Goal: Transaction & Acquisition: Download file/media

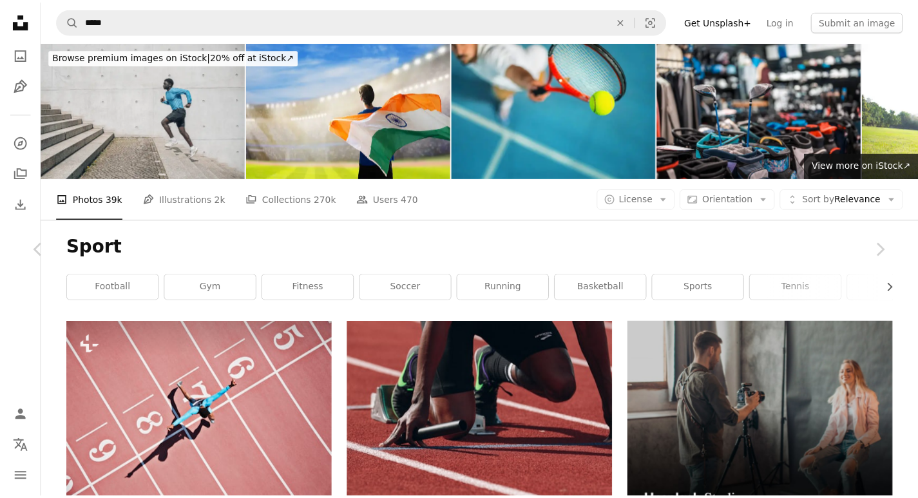
scroll to position [3864, 0]
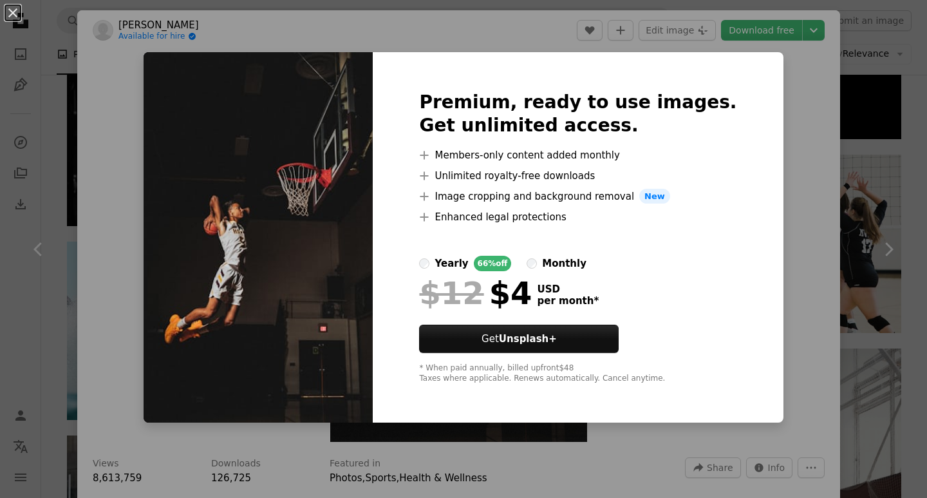
click at [762, 57] on div "An X shape Premium, ready to use images. Get unlimited access. A plus sign Memb…" at bounding box center [463, 249] width 927 height 498
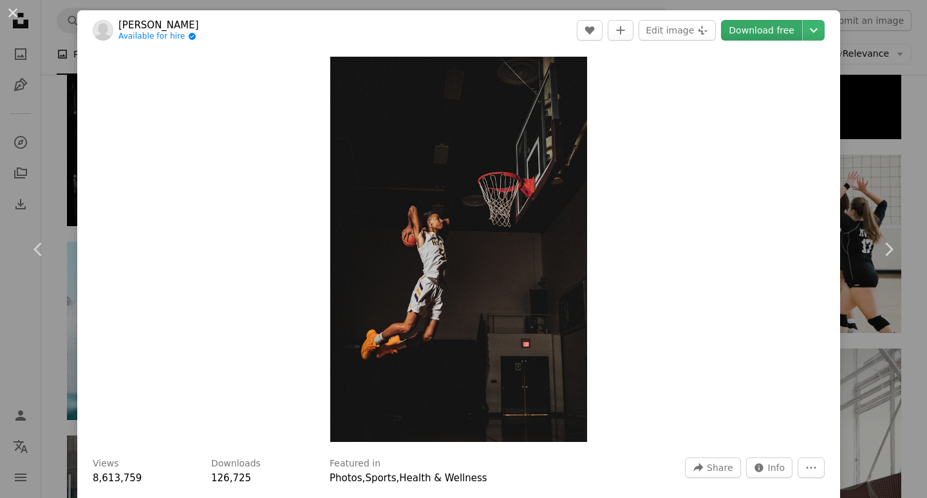
click at [763, 33] on link "Download free" at bounding box center [761, 30] width 81 height 21
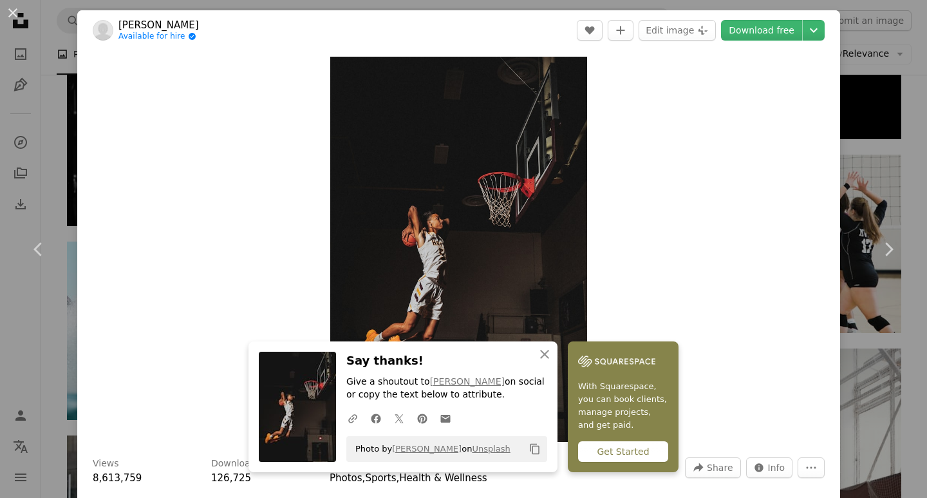
click at [742, 238] on div "Zoom in" at bounding box center [458, 249] width 763 height 398
click at [542, 352] on icon "button" at bounding box center [544, 354] width 9 height 9
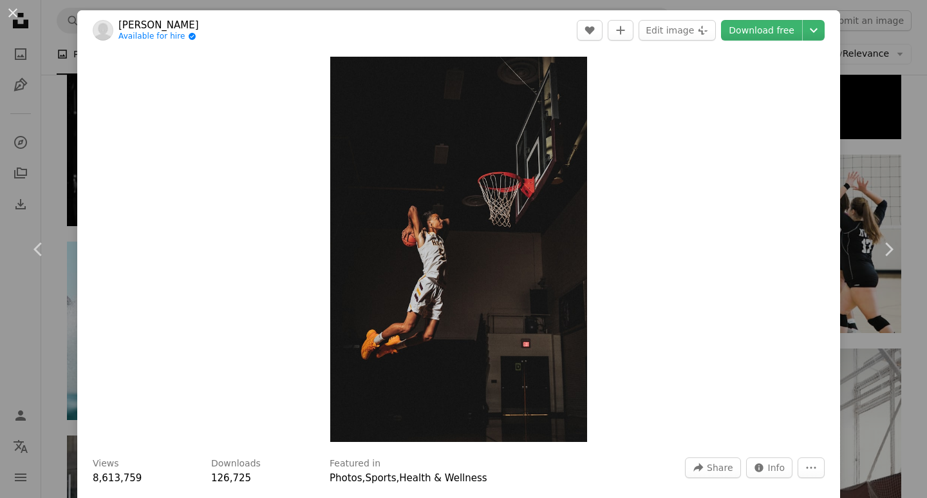
click at [766, 114] on div "Zoom in" at bounding box center [458, 249] width 763 height 398
click at [882, 188] on link "Chevron right" at bounding box center [888, 249] width 77 height 124
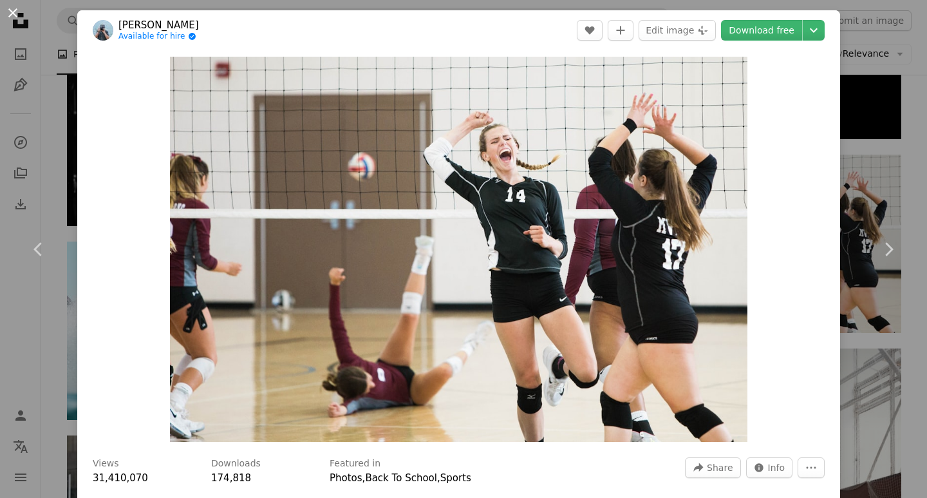
click at [6, 17] on button "An X shape" at bounding box center [12, 12] width 15 height 15
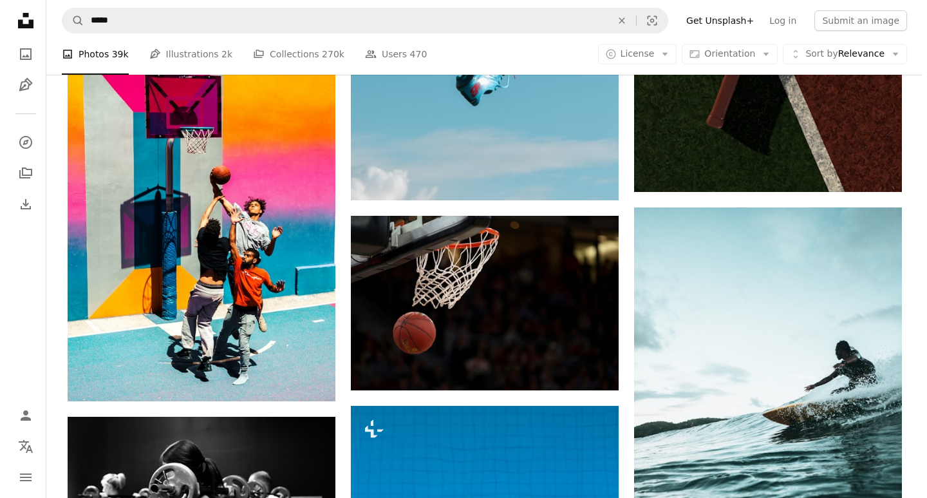
scroll to position [15390, 0]
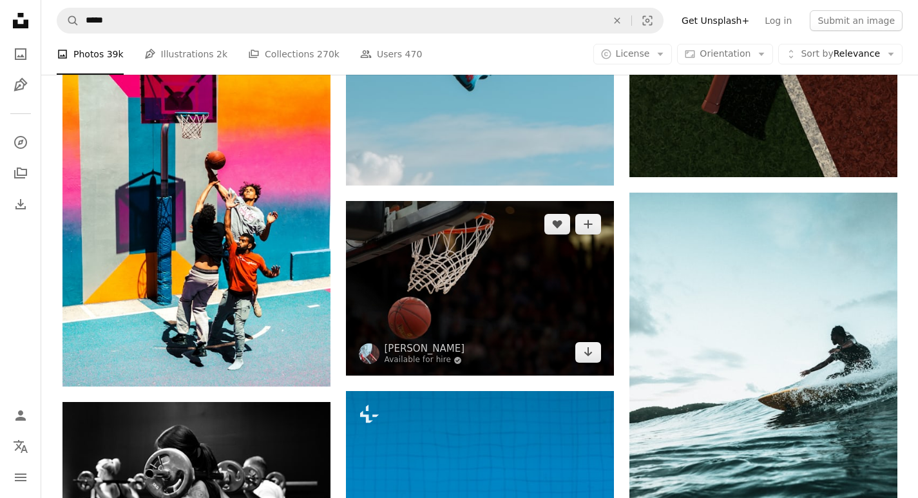
click at [461, 245] on img at bounding box center [480, 288] width 268 height 175
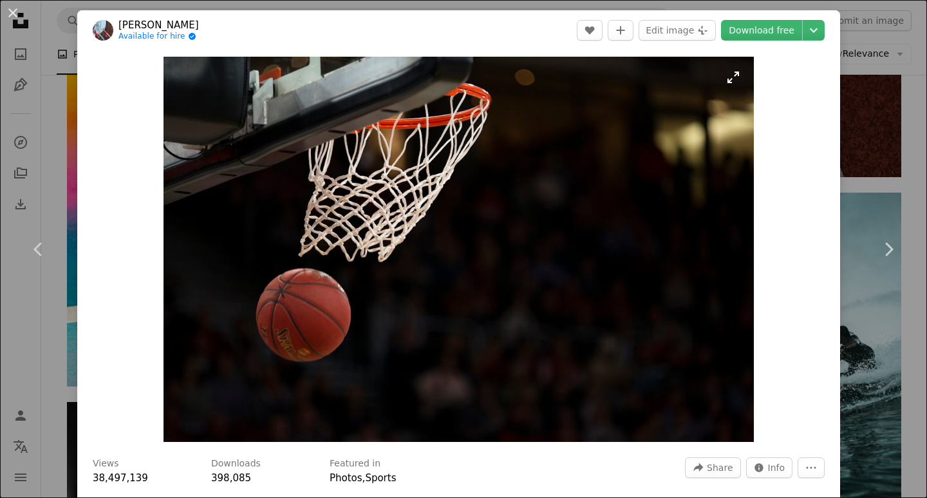
click at [731, 80] on img "Zoom in on this image" at bounding box center [459, 249] width 590 height 385
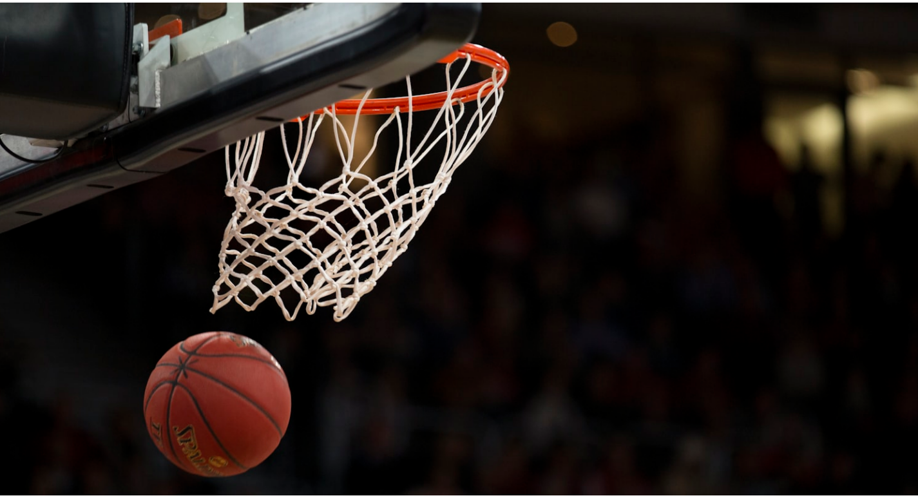
scroll to position [48, 0]
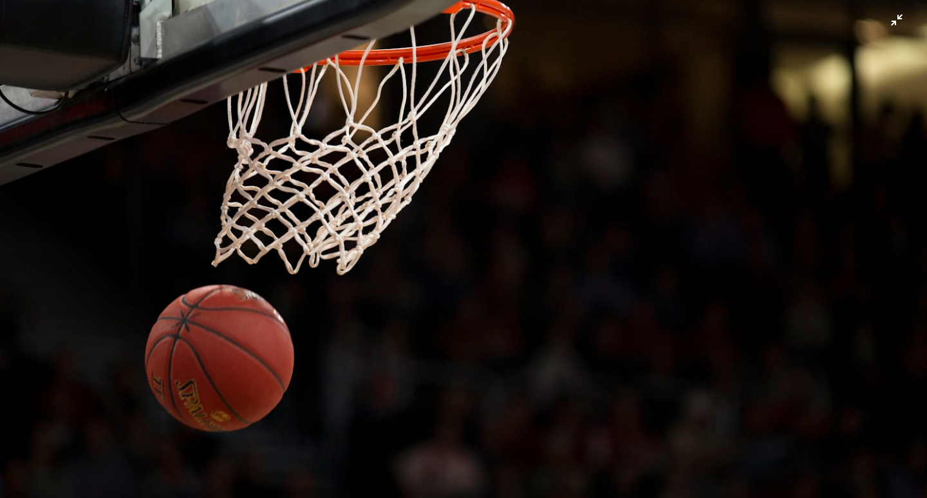
click at [896, 24] on img "Zoom out on this image" at bounding box center [463, 255] width 929 height 606
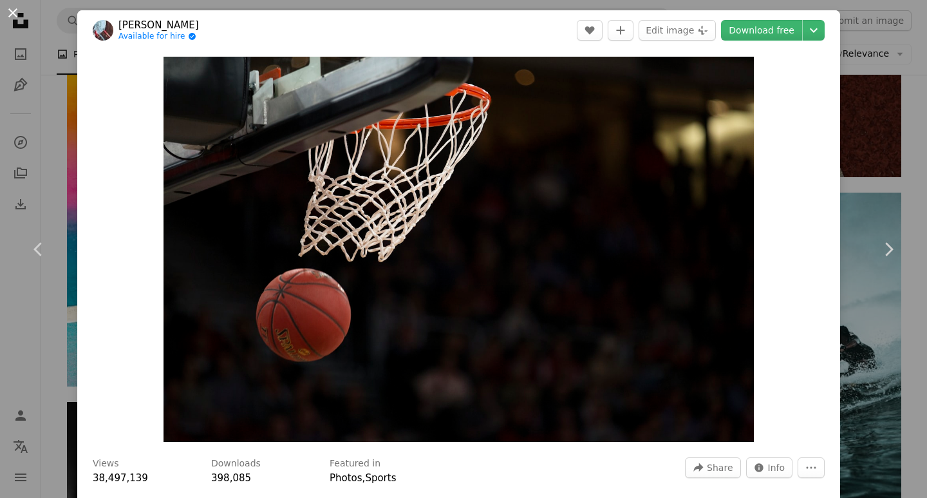
click at [12, 8] on button "An X shape" at bounding box center [12, 12] width 15 height 15
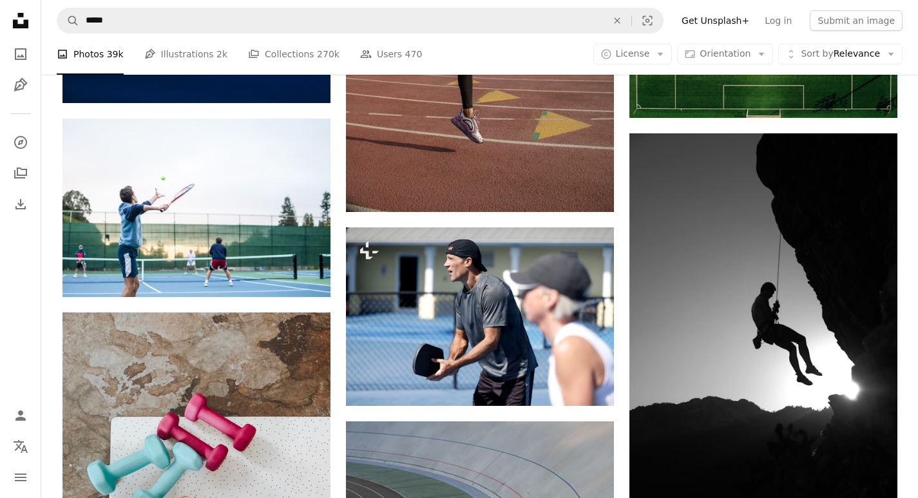
scroll to position [18738, 0]
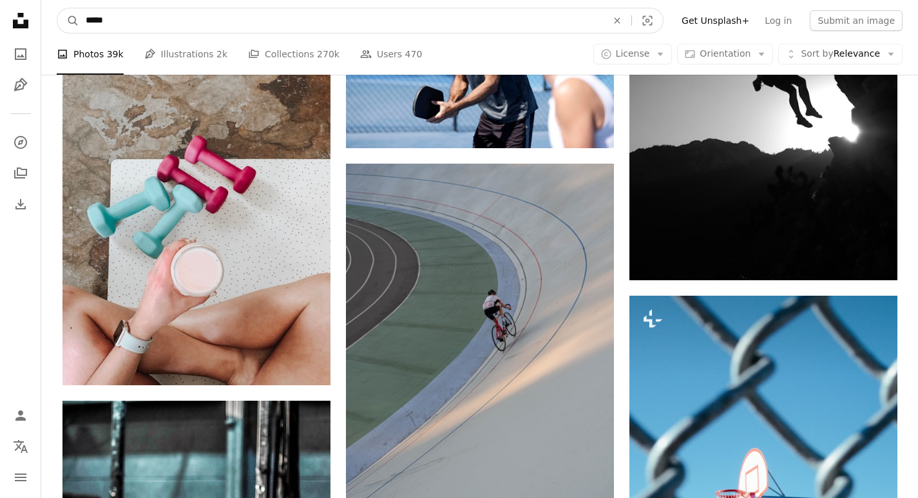
click at [104, 17] on input "*****" at bounding box center [341, 20] width 524 height 24
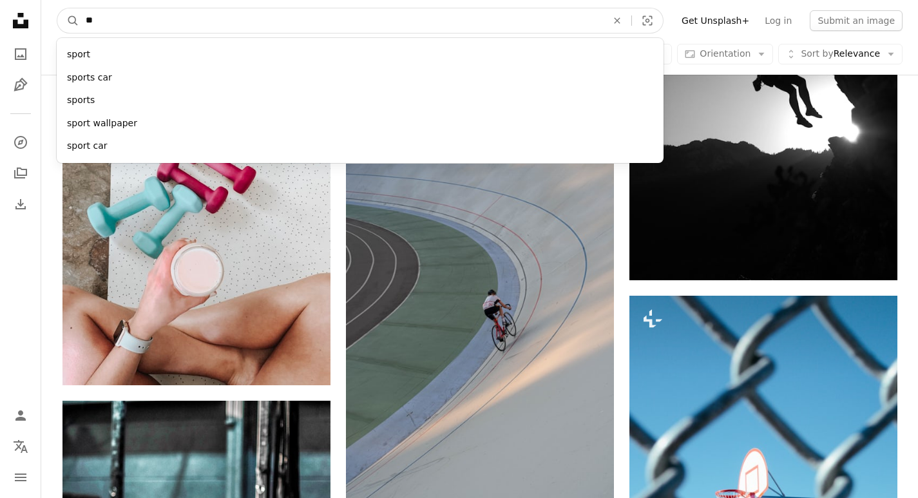
type input "*"
click at [122, 16] on input "*" at bounding box center [341, 20] width 524 height 24
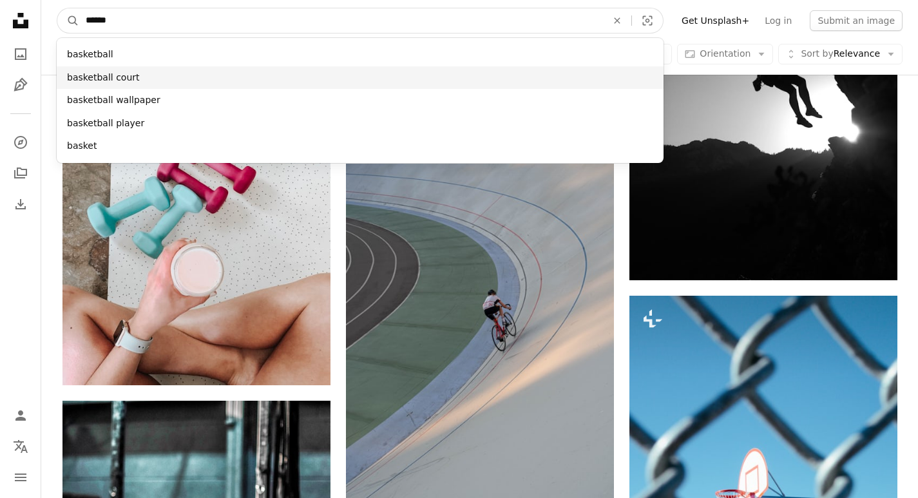
type input "******"
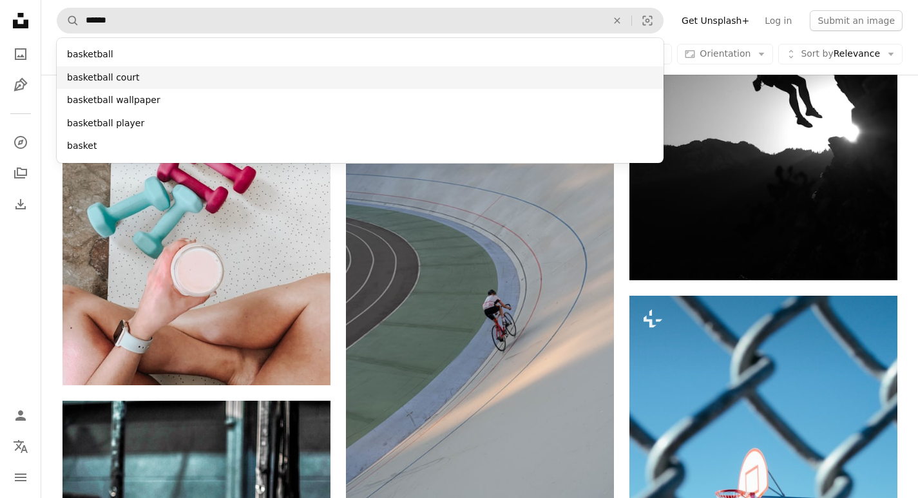
click at [91, 83] on div "basketball court" at bounding box center [360, 77] width 607 height 23
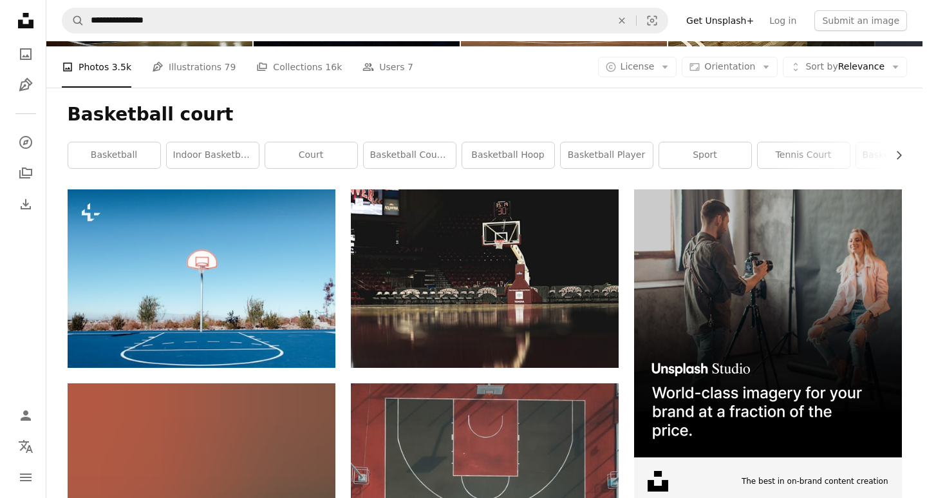
scroll to position [129, 0]
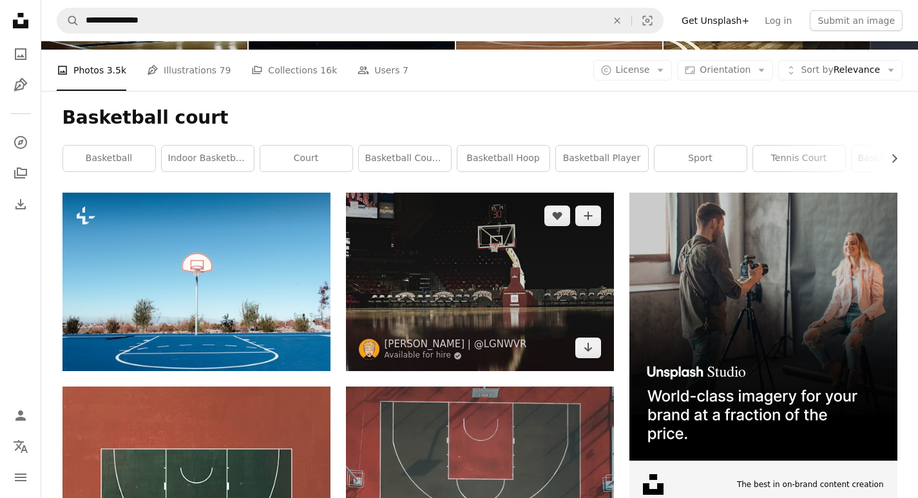
click at [488, 297] on img at bounding box center [480, 282] width 268 height 178
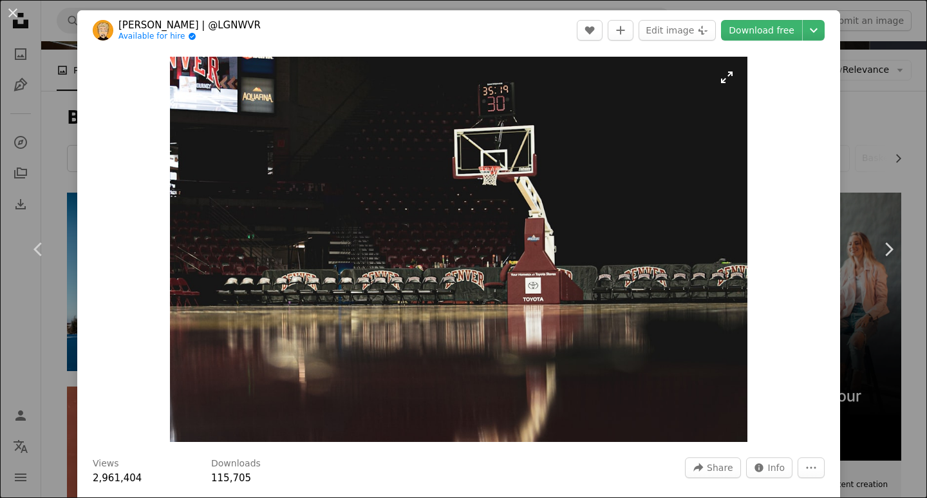
click at [718, 82] on img "Zoom in on this image" at bounding box center [459, 249] width 578 height 385
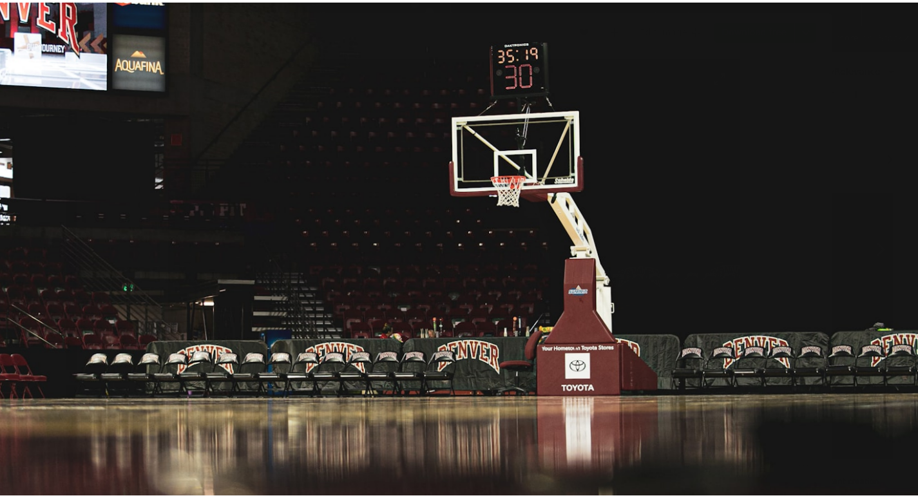
scroll to position [54, 0]
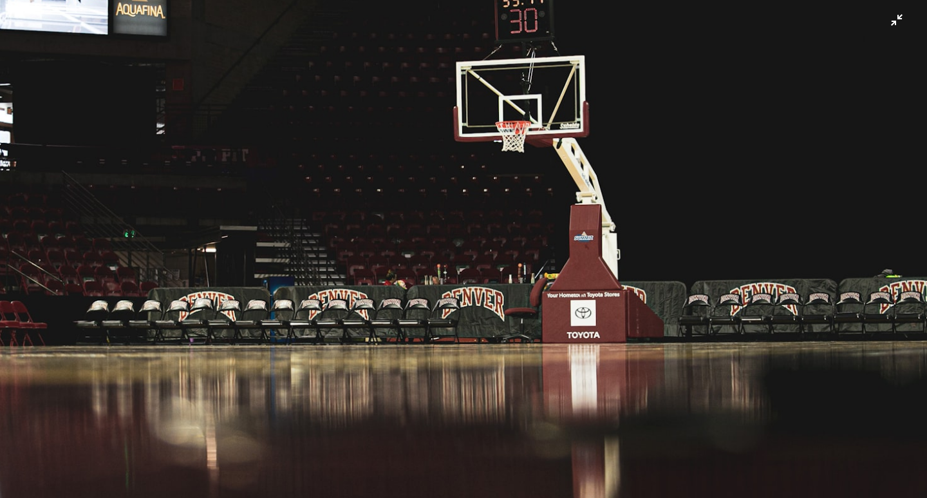
click at [887, 22] on img "Zoom out on this image" at bounding box center [463, 254] width 929 height 619
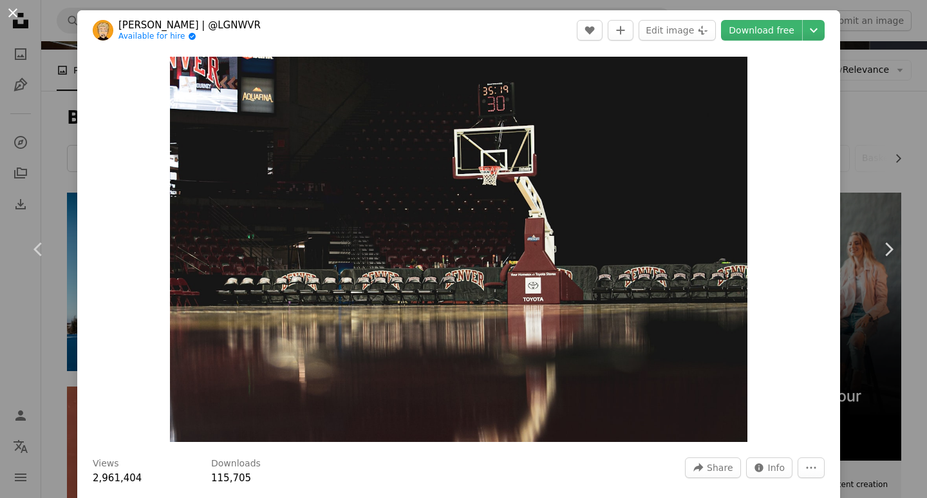
click at [12, 17] on button "An X shape" at bounding box center [12, 12] width 15 height 15
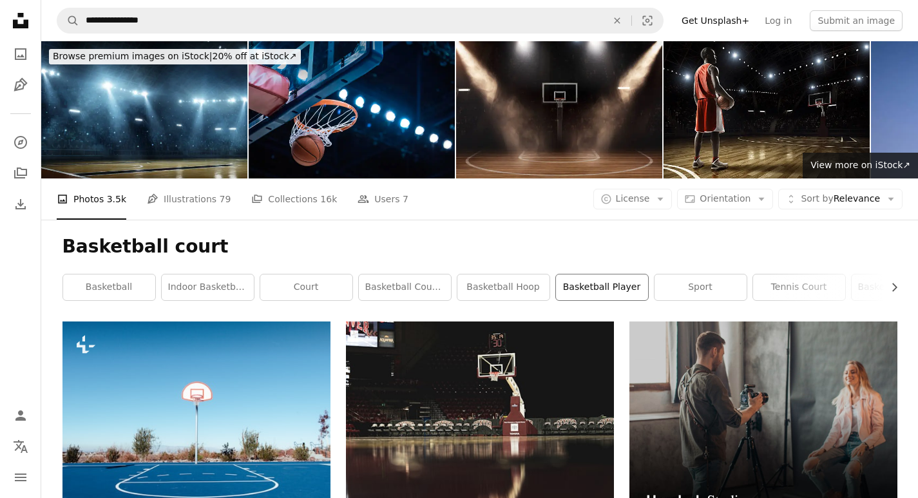
click at [621, 282] on link "basketball player" at bounding box center [602, 287] width 92 height 26
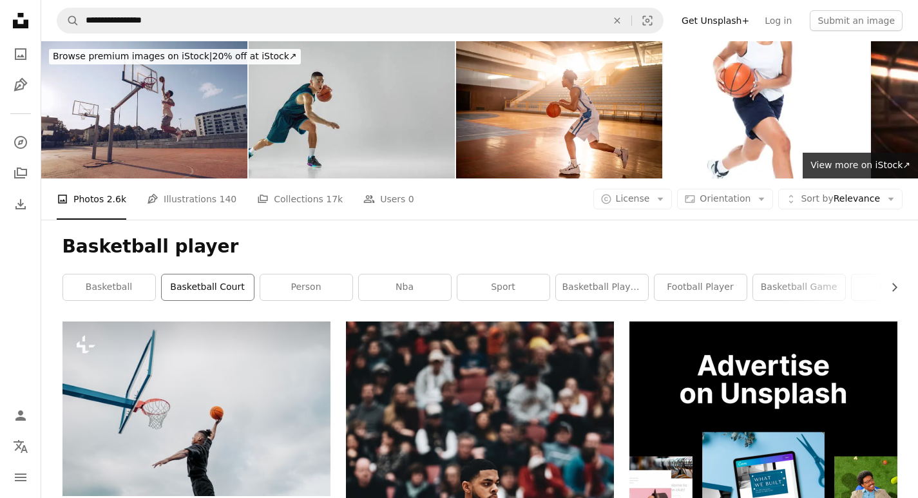
click at [234, 282] on link "basketball court" at bounding box center [208, 287] width 92 height 26
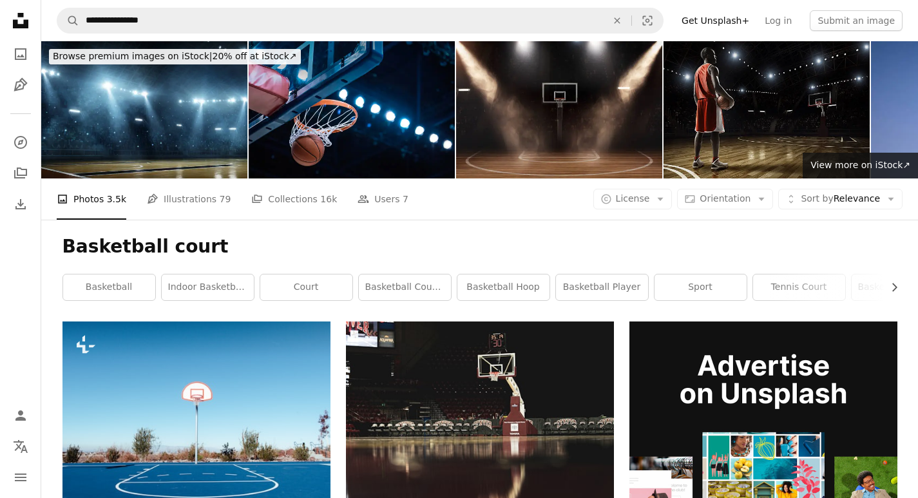
click at [685, 147] on img at bounding box center [766, 109] width 206 height 137
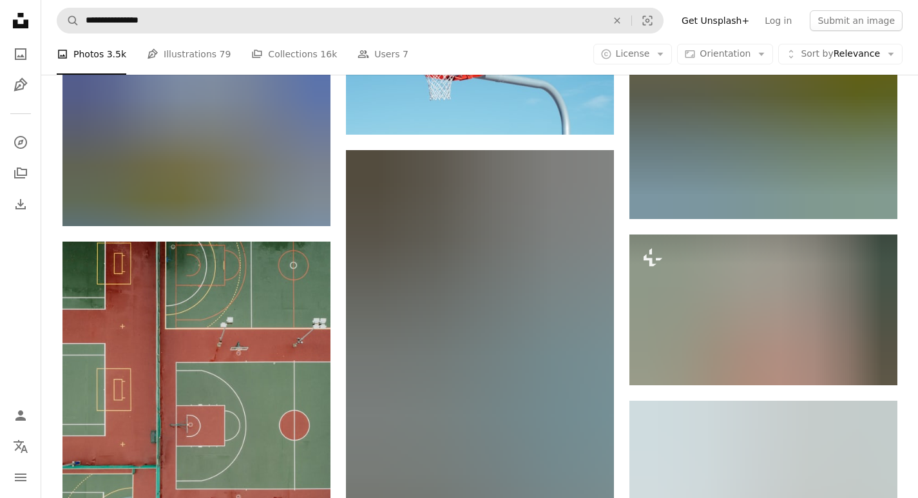
scroll to position [14553, 0]
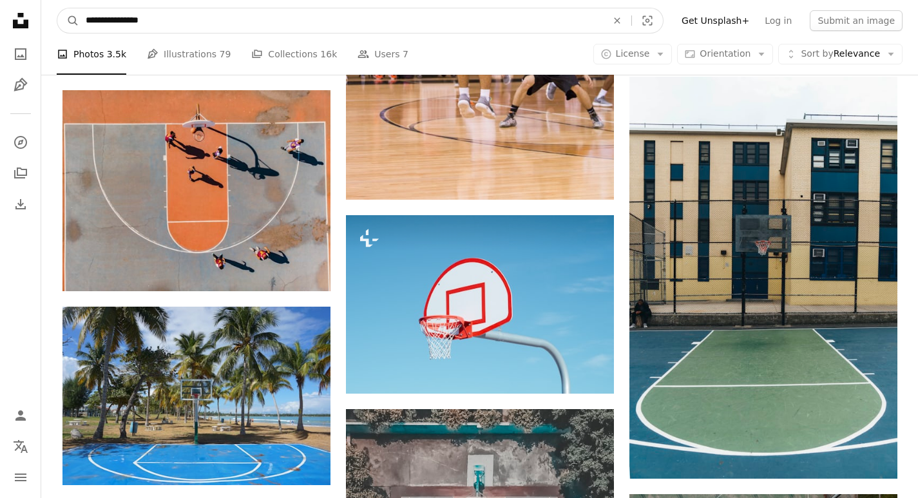
click at [151, 24] on input "**********" at bounding box center [341, 20] width 524 height 24
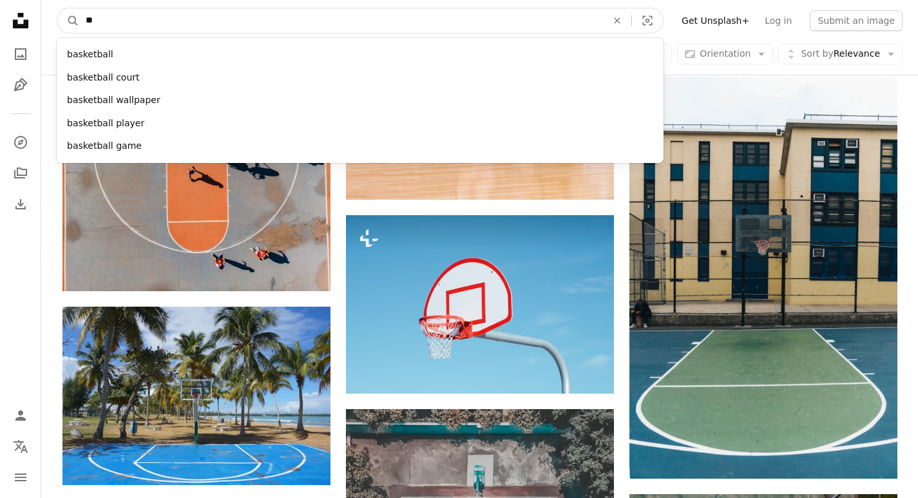
type input "*"
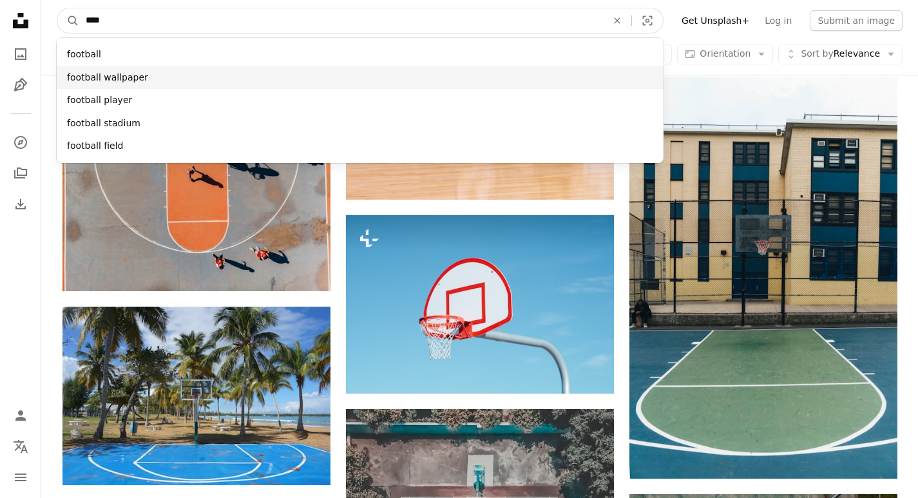
type input "****"
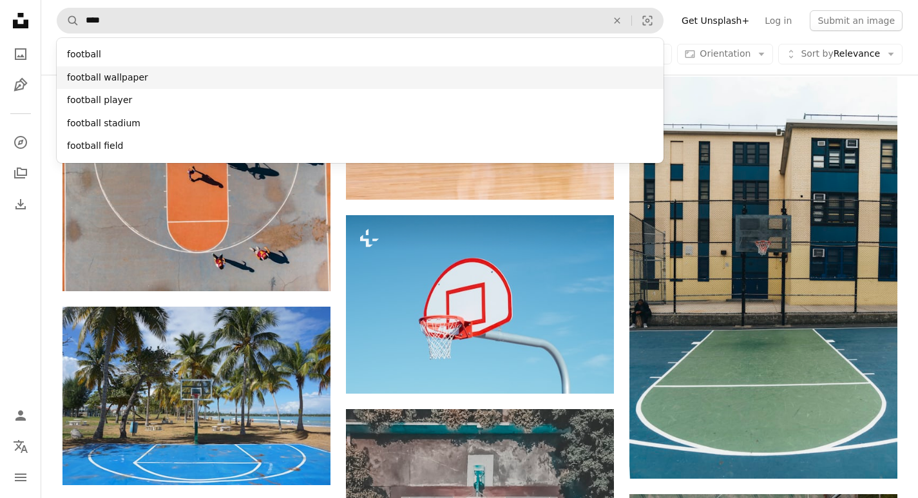
click at [99, 76] on div "football wallpaper" at bounding box center [360, 77] width 607 height 23
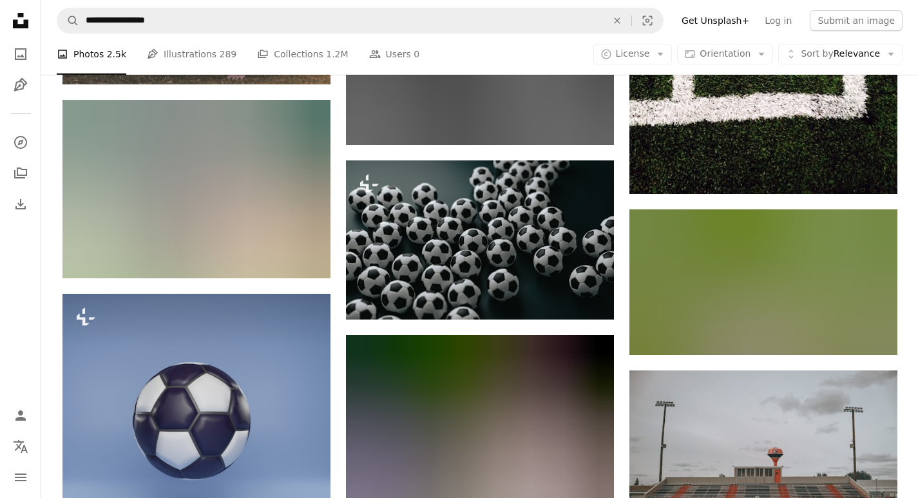
scroll to position [15004, 0]
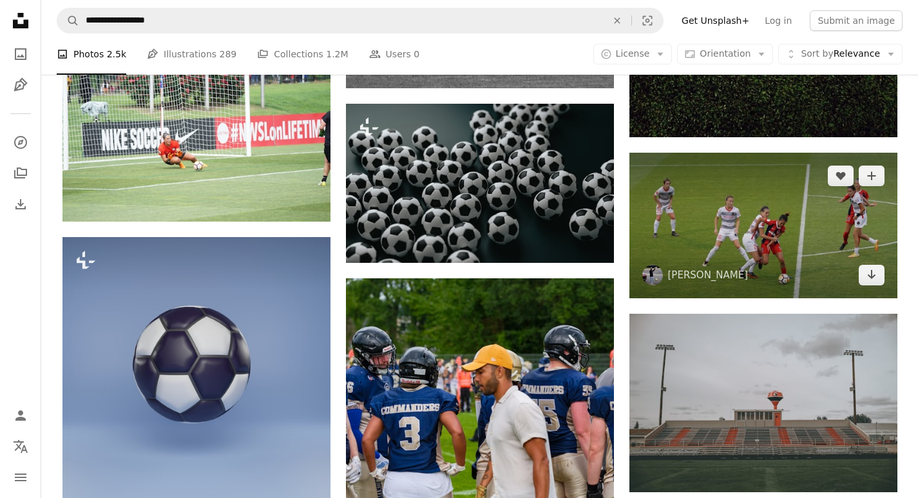
click at [758, 267] on img at bounding box center [763, 226] width 268 height 146
click at [744, 267] on img at bounding box center [763, 226] width 268 height 146
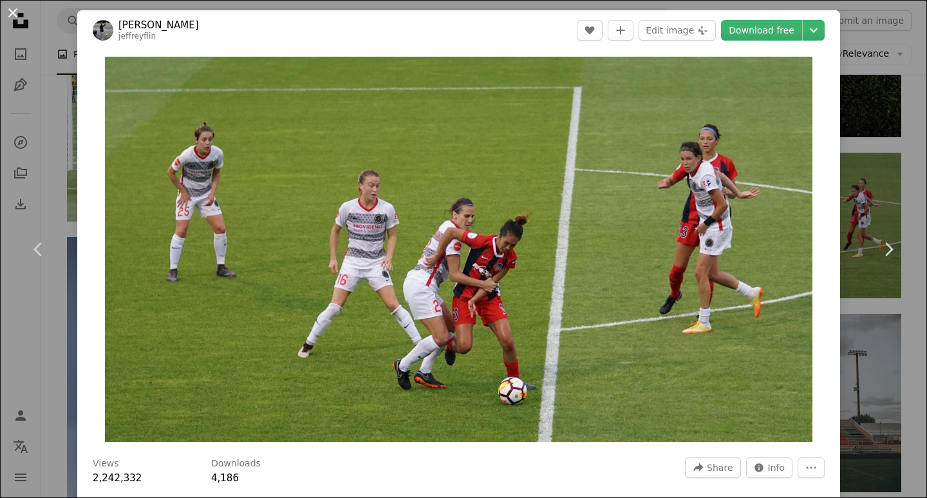
click at [10, 6] on button "An X shape" at bounding box center [12, 12] width 15 height 15
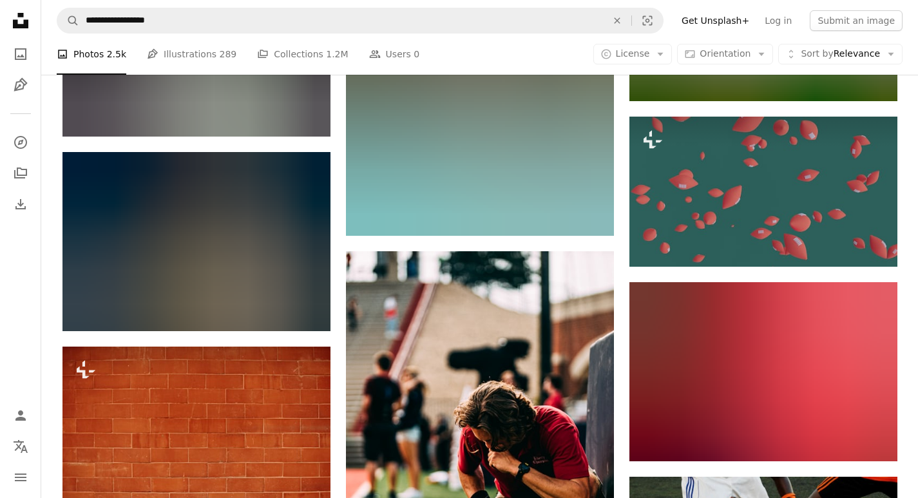
scroll to position [20155, 0]
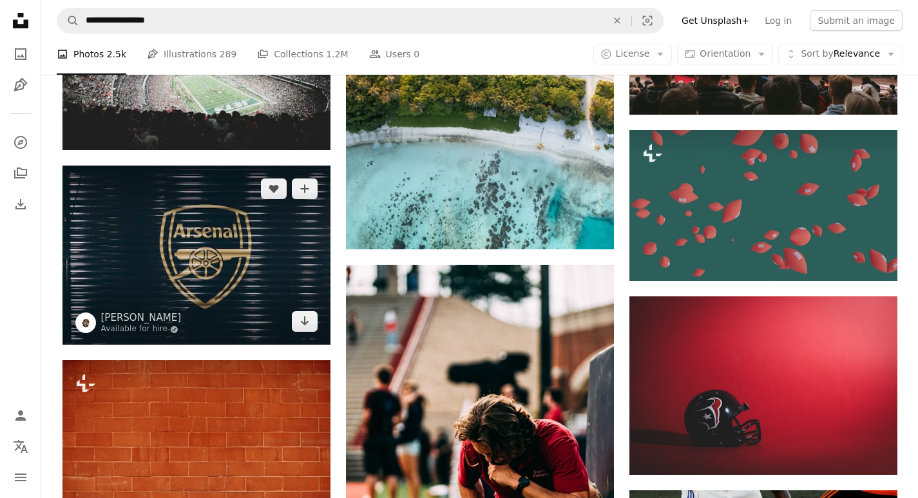
drag, startPoint x: 175, startPoint y: 151, endPoint x: 221, endPoint y: 204, distance: 70.3
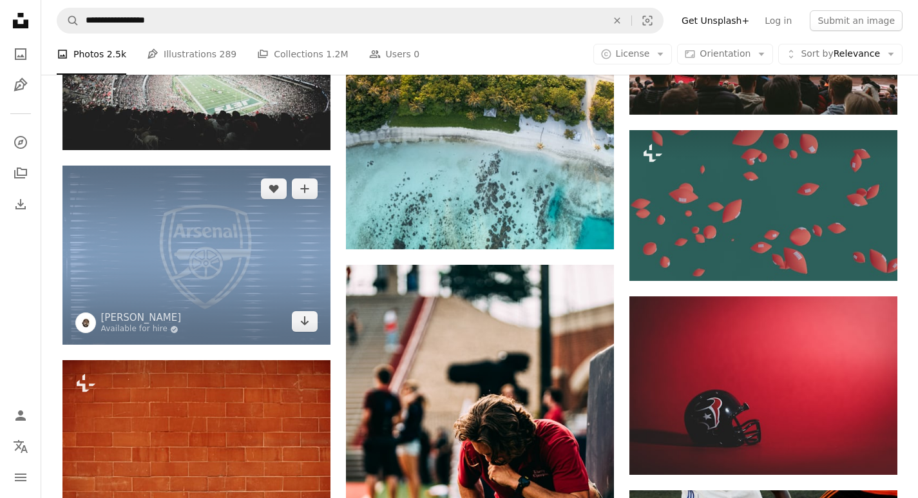
click at [223, 205] on img at bounding box center [196, 254] width 268 height 179
click at [206, 259] on img at bounding box center [196, 254] width 268 height 179
click at [293, 315] on link "Arrow pointing down" at bounding box center [305, 321] width 26 height 21
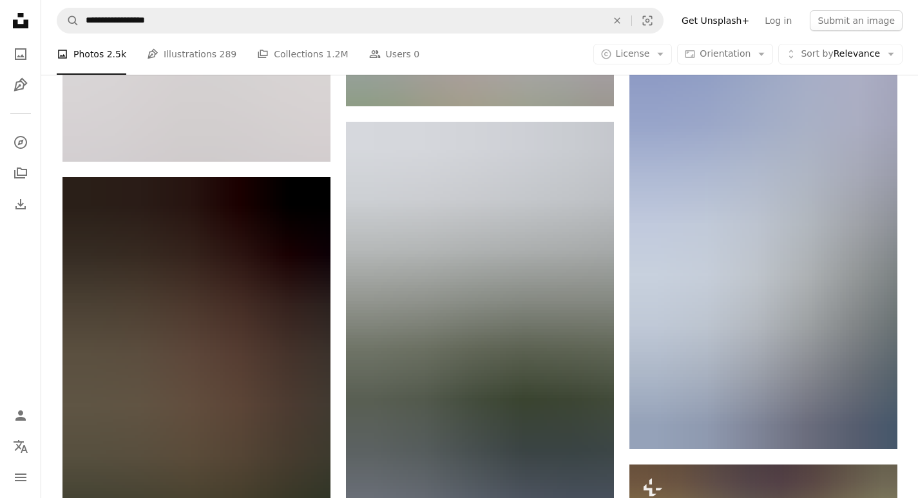
scroll to position [32118, 0]
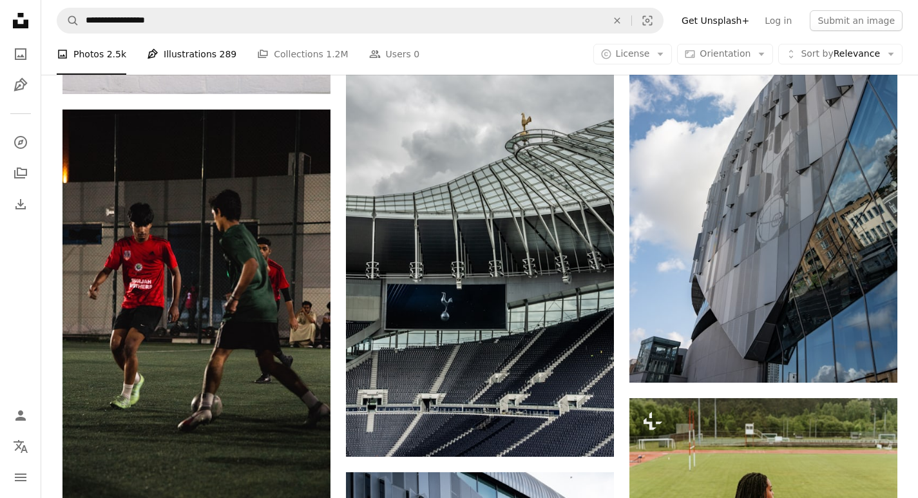
click at [185, 57] on link "Pen Tool Illustrations 289" at bounding box center [192, 53] width 90 height 41
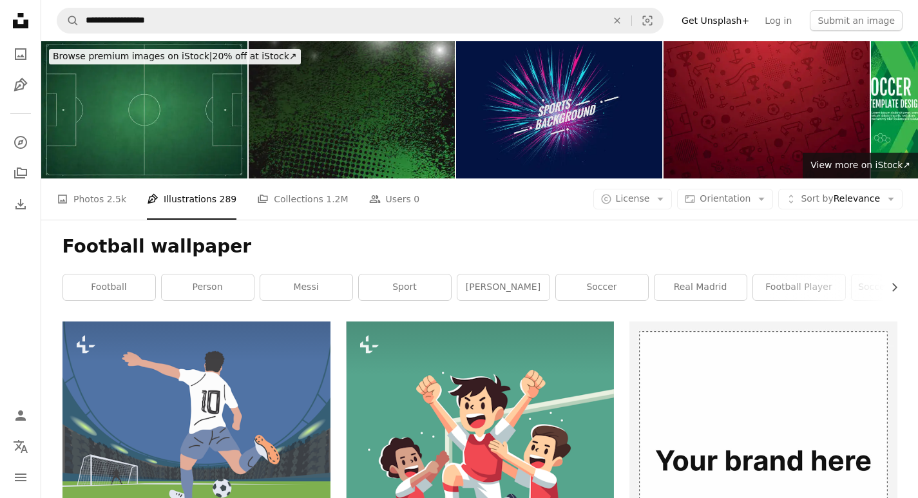
click at [520, 82] on img at bounding box center [559, 109] width 206 height 137
